Goal: Task Accomplishment & Management: Manage account settings

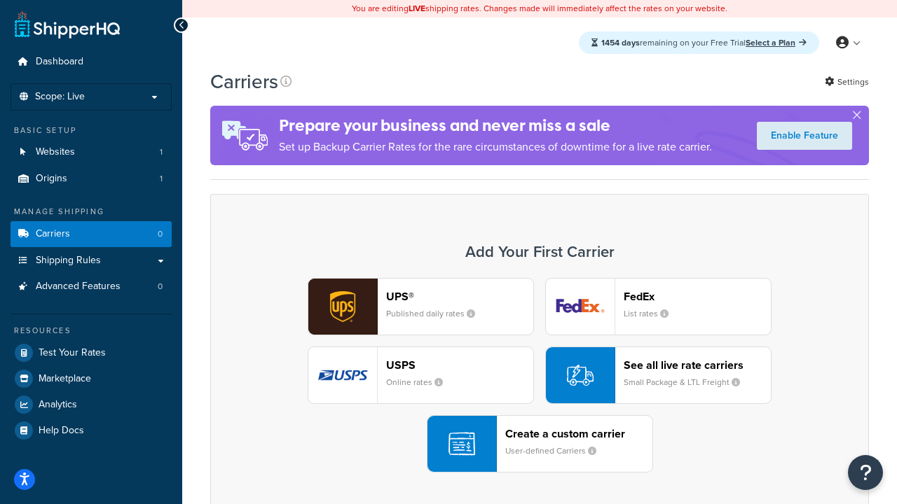
click at [539, 376] on div "UPS® Published daily rates FedEx List rates USPS Online rates See all live rate…" at bounding box center [539, 375] width 629 height 195
click at [697, 296] on header "FedEx" at bounding box center [697, 296] width 147 height 13
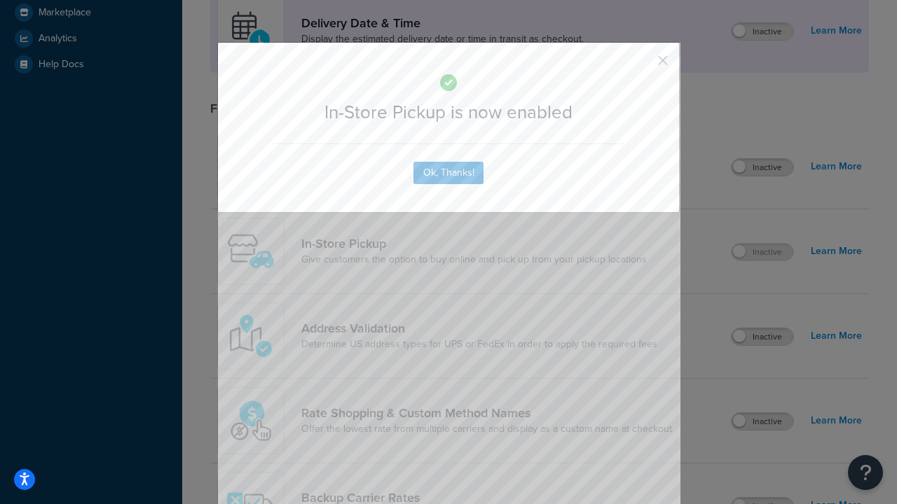
scroll to position [393, 0]
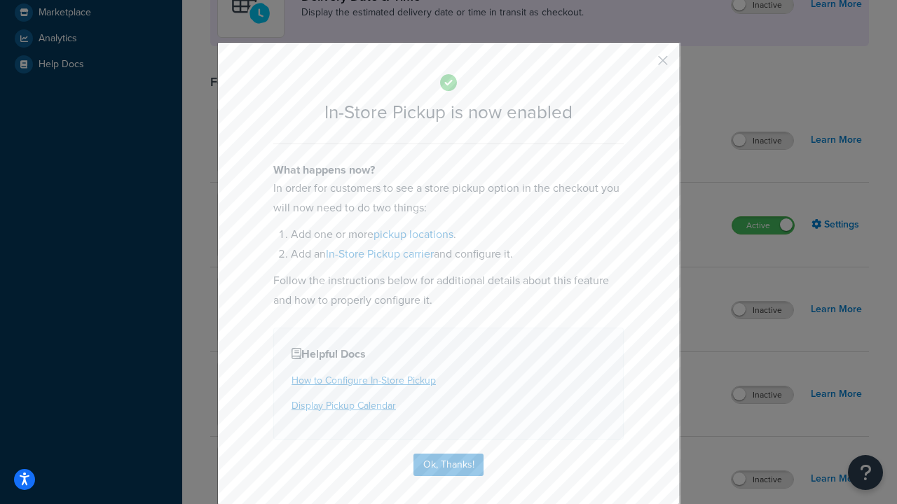
click at [642, 65] on button "button" at bounding box center [642, 66] width 4 height 4
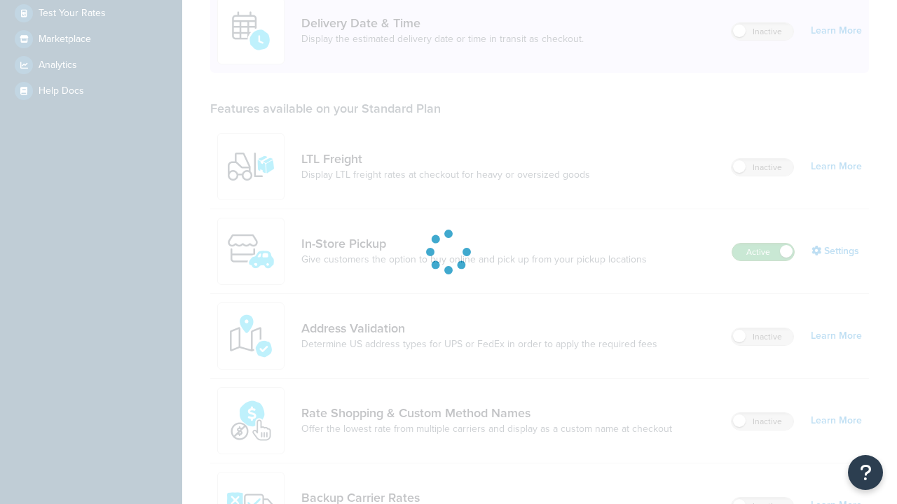
click at [763, 244] on label "Active" at bounding box center [763, 252] width 62 height 17
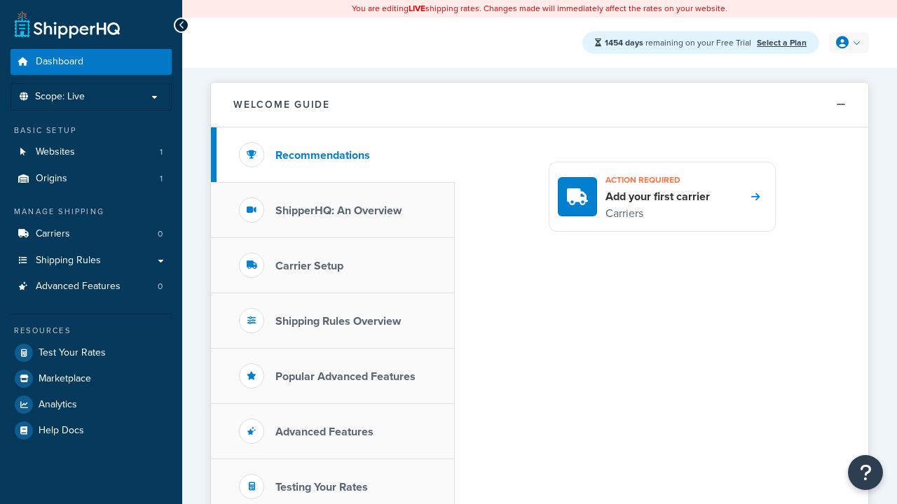
click at [847, 43] on icon at bounding box center [842, 42] width 13 height 13
click at [0, 0] on span "My Profile" at bounding box center [0, 0] width 0 height 0
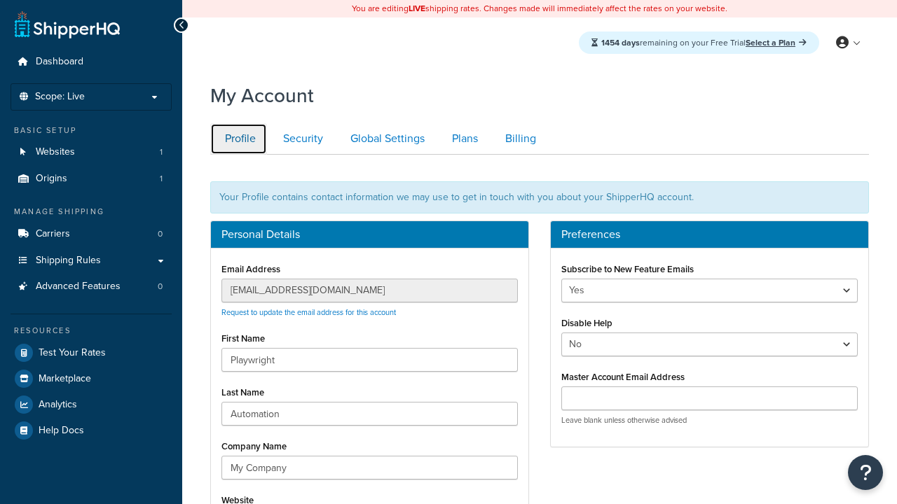
click at [238, 139] on link "Profile" at bounding box center [238, 139] width 57 height 32
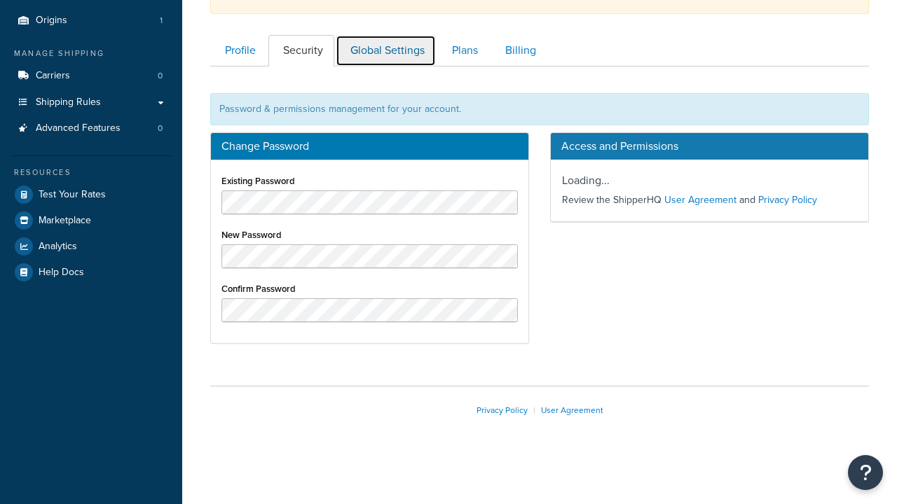
click at [385, 50] on link "Global Settings" at bounding box center [386, 51] width 100 height 32
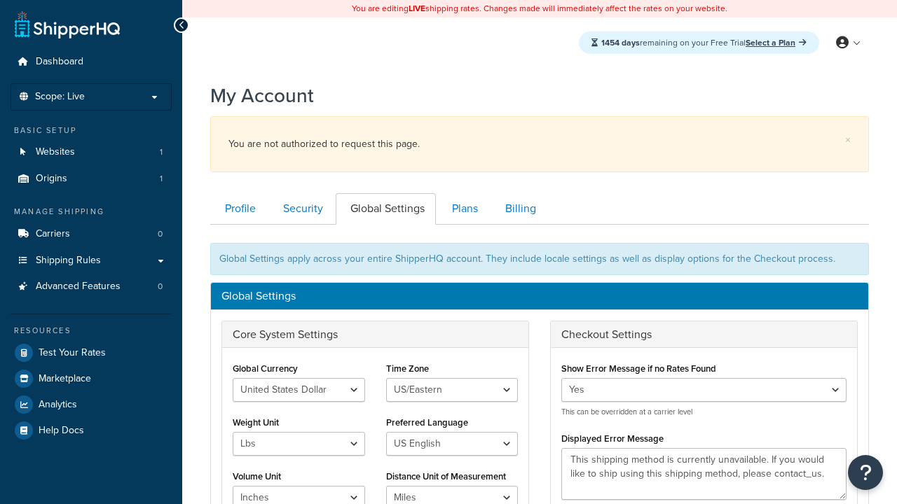
scroll to position [225, 0]
